Goal: Transaction & Acquisition: Download file/media

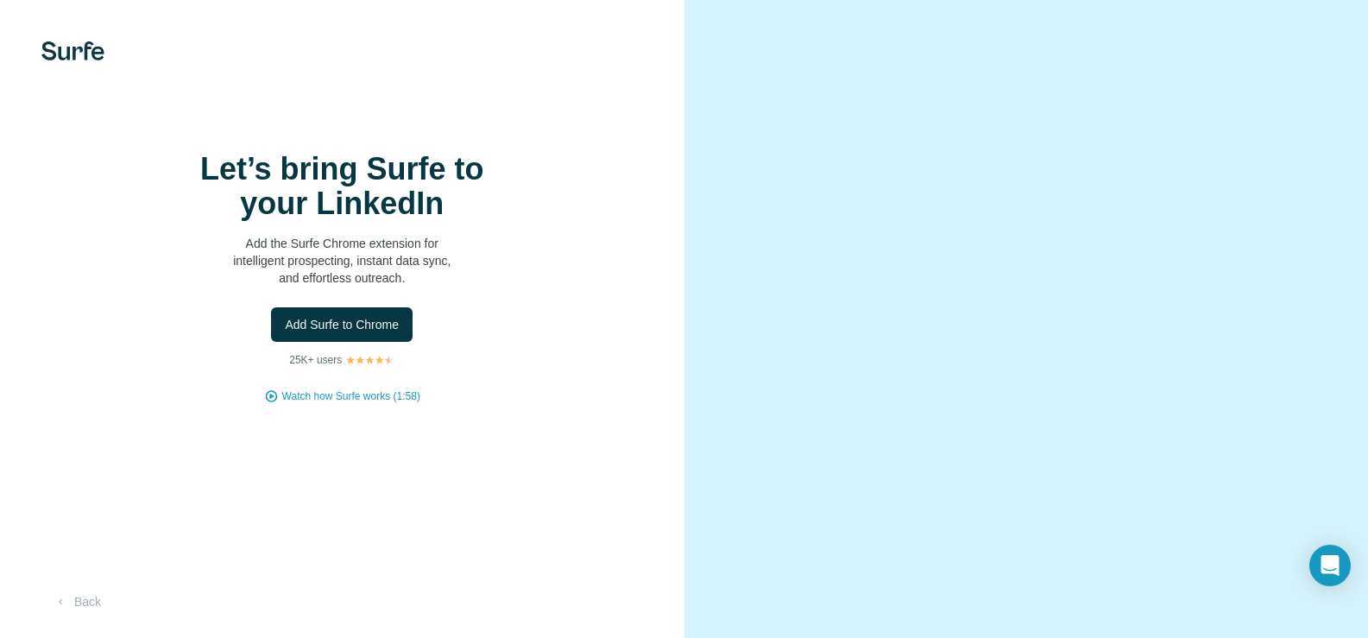
scroll to position [100, 0]
click at [83, 603] on button "Back" at bounding box center [77, 601] width 72 height 31
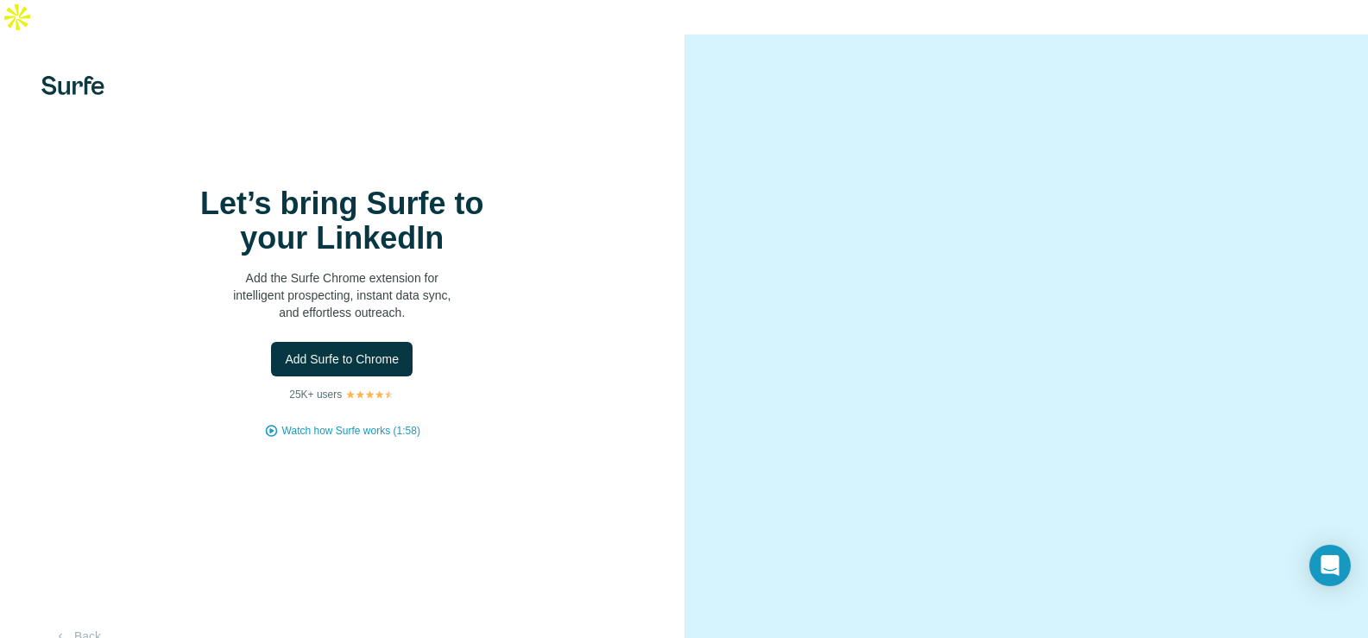
click at [79, 76] on img at bounding box center [72, 85] width 63 height 19
click at [347, 368] on span "Add Surfe to Chrome" at bounding box center [342, 358] width 114 height 17
click at [356, 438] on span "Watch how Surfe works (1:58)" at bounding box center [351, 431] width 138 height 16
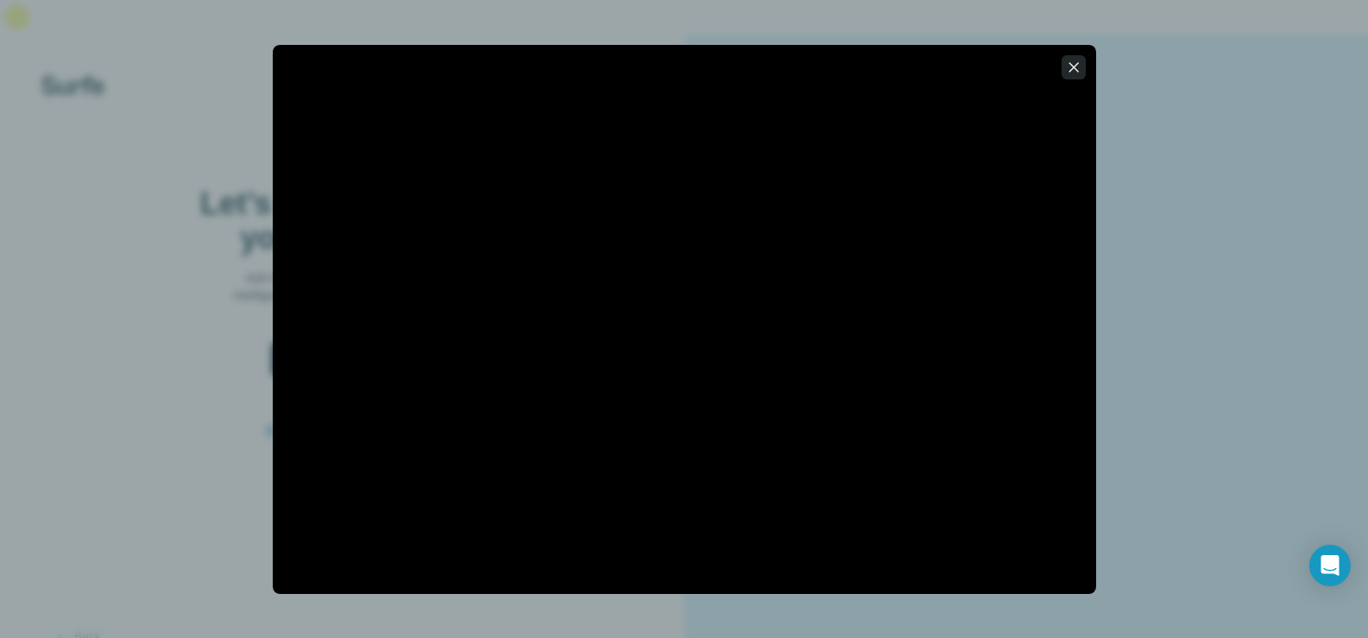
click at [1075, 69] on icon "button" at bounding box center [1072, 66] width 9 height 9
